Goal: Navigation & Orientation: Find specific page/section

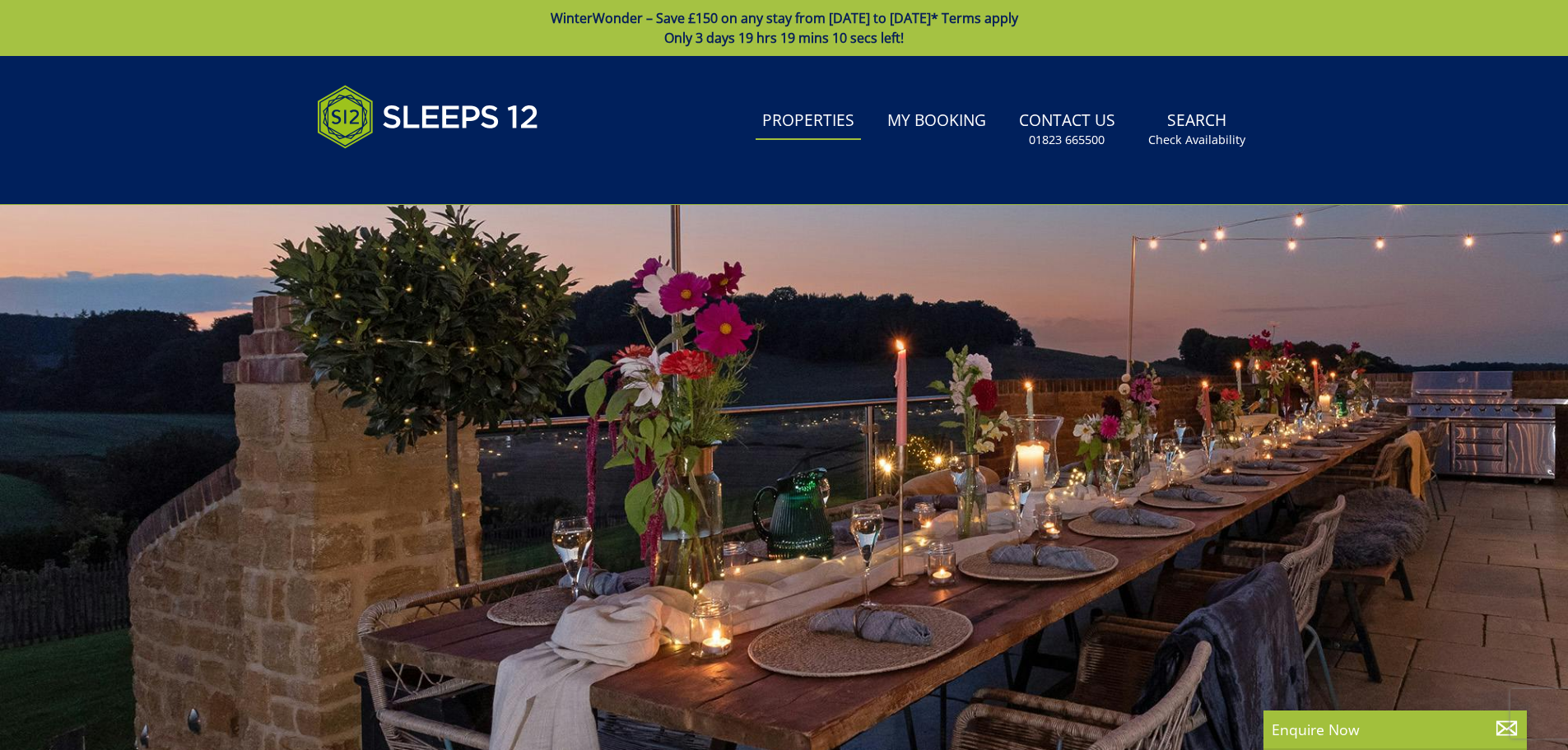
click at [794, 119] on link "Properties" at bounding box center [808, 121] width 105 height 37
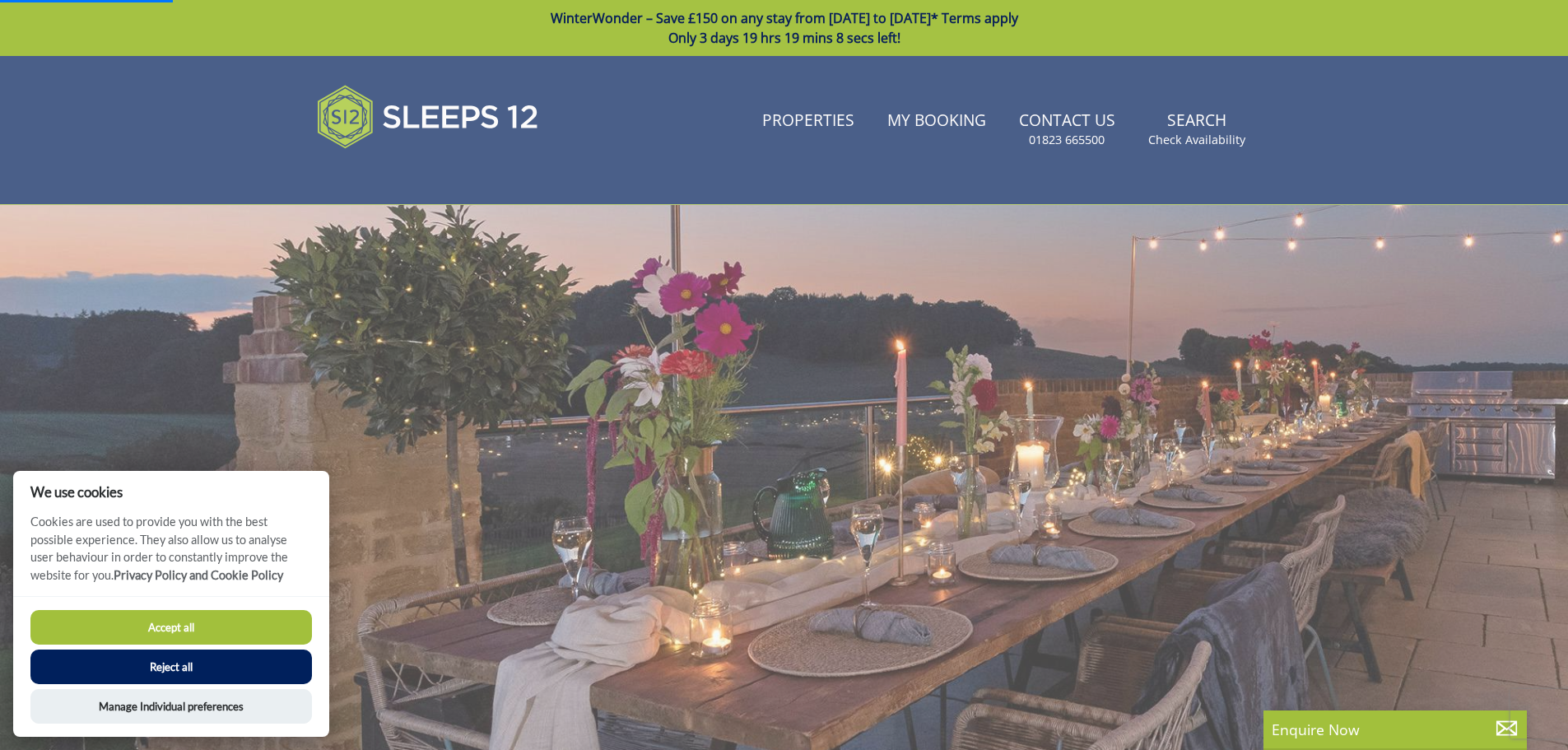
click at [164, 622] on button "Accept all" at bounding box center [171, 627] width 281 height 34
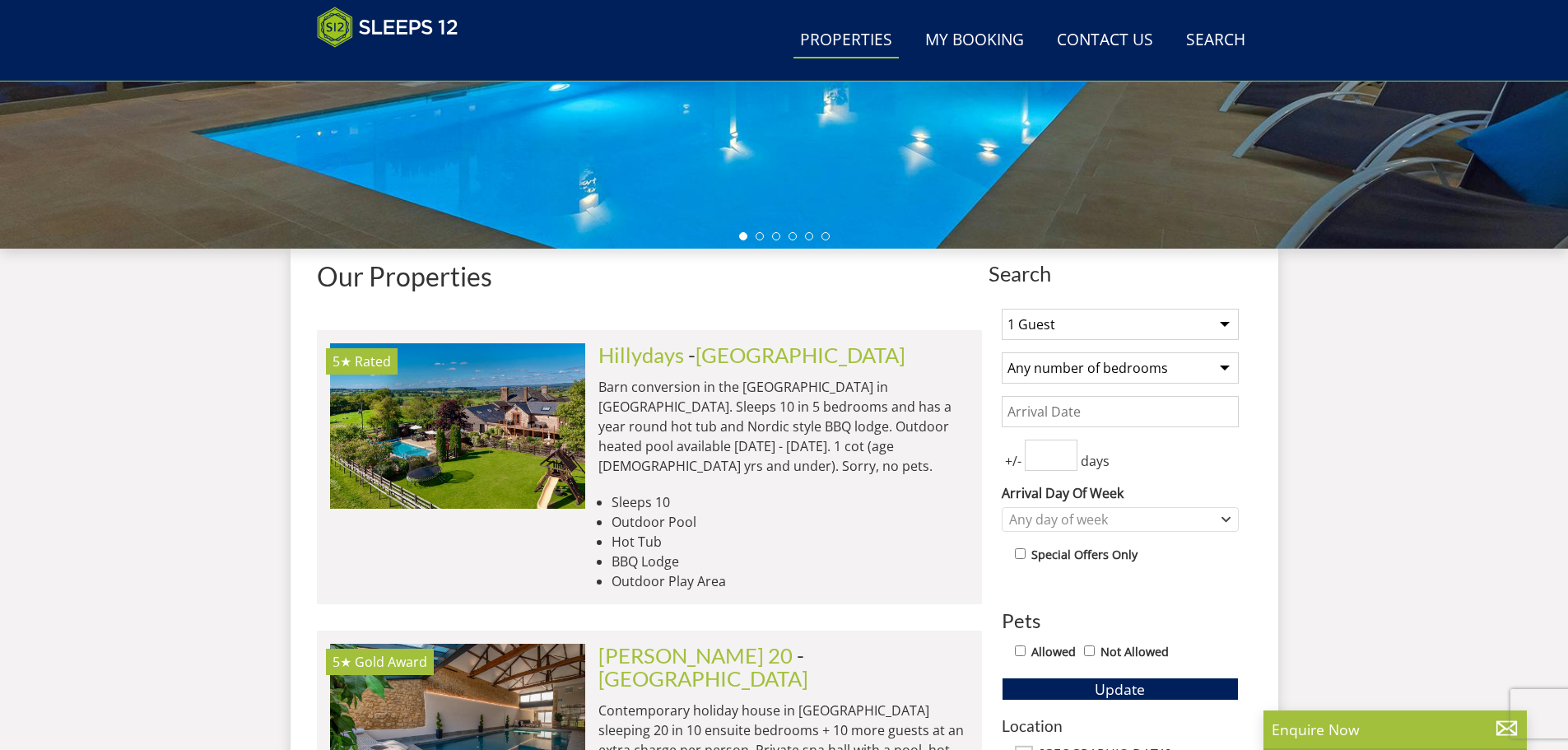
scroll to position [596, 0]
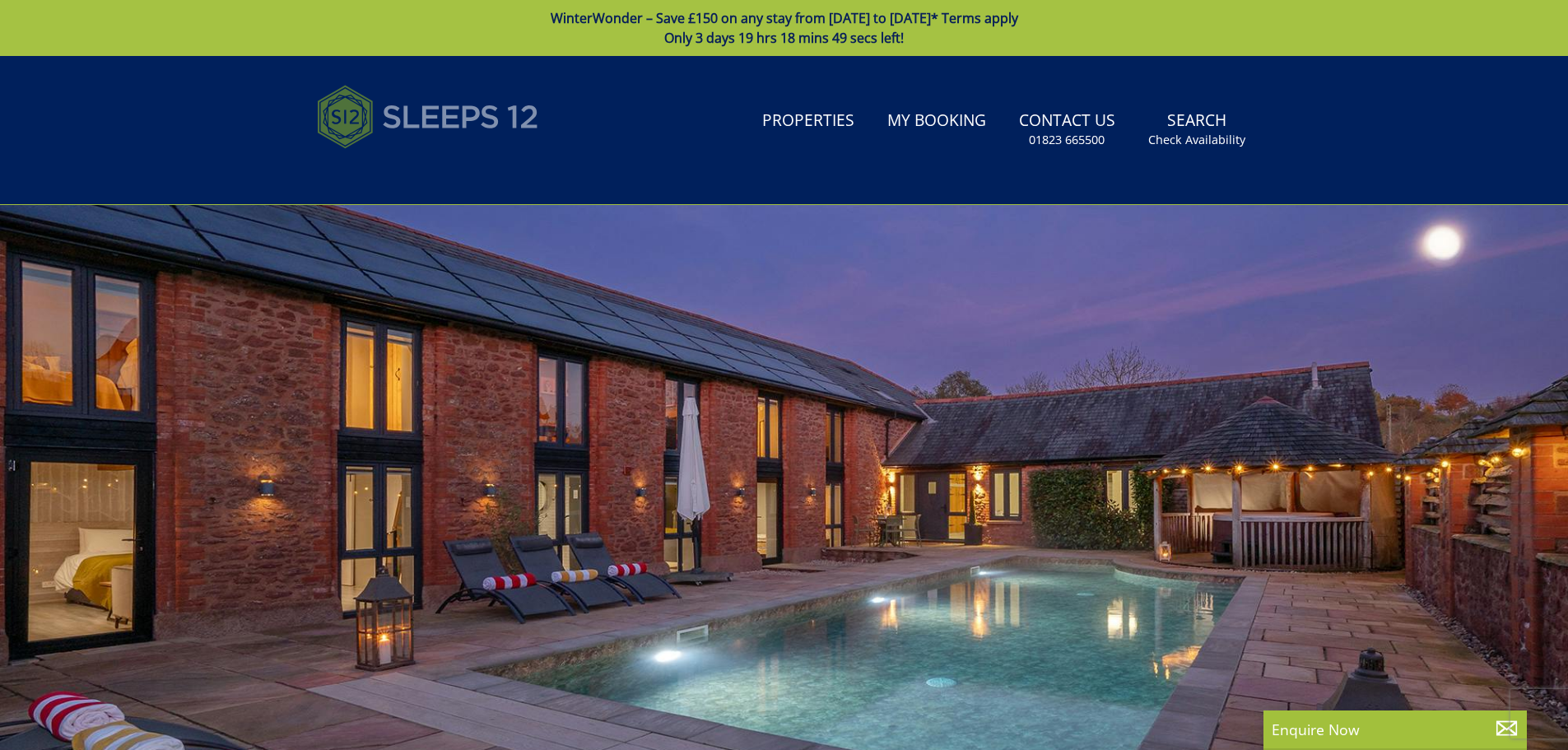
click at [432, 128] on img at bounding box center [428, 117] width 223 height 82
